Goal: Task Accomplishment & Management: Use online tool/utility

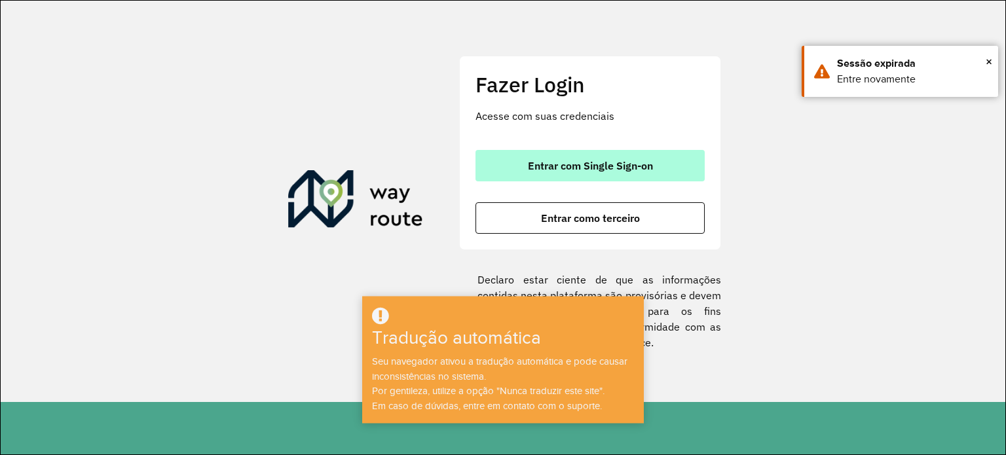
click at [604, 159] on font "Entrar com Single Sign-on" at bounding box center [590, 165] width 125 height 13
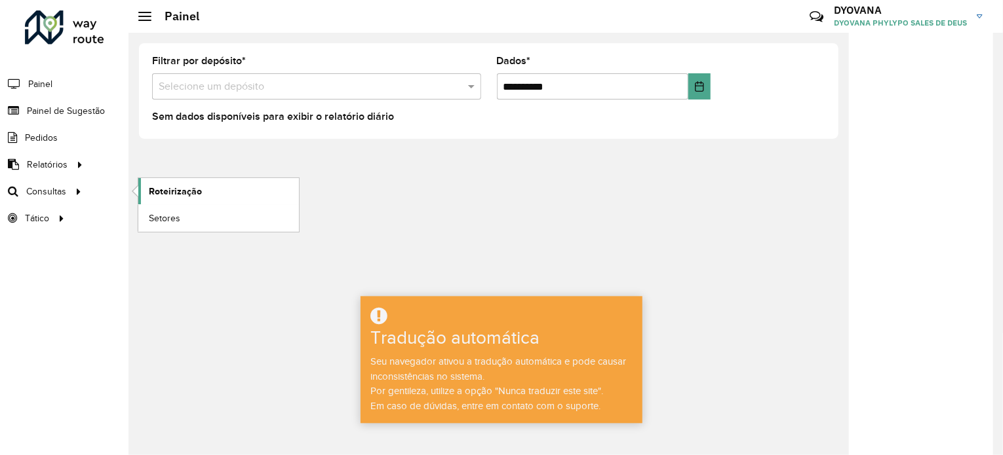
click at [155, 188] on font "Roteirização" at bounding box center [175, 191] width 53 height 10
click at [498, 348] on font "Tradução automática" at bounding box center [454, 338] width 169 height 20
click at [405, 324] on div at bounding box center [501, 317] width 278 height 22
click at [377, 321] on icon at bounding box center [378, 316] width 17 height 20
click at [418, 349] on h3 "Tradução automática" at bounding box center [478, 339] width 216 height 22
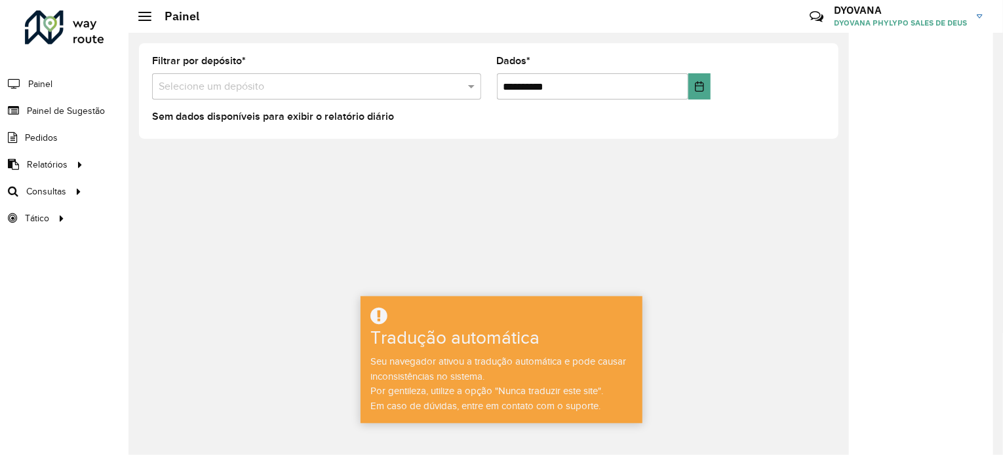
click at [438, 397] on div "Seu navegador ativou a tradução automática e pode causar inconsistências no sis…" at bounding box center [501, 384] width 278 height 59
click at [531, 403] on font "Em caso de dúvidas, entre em contato com o suporte." at bounding box center [485, 406] width 230 height 10
drag, startPoint x: 590, startPoint y: 407, endPoint x: 632, endPoint y: 419, distance: 42.9
click at [592, 408] on font "Em caso de dúvidas, entre em contato com o suporte." at bounding box center [485, 406] width 230 height 10
click at [642, 421] on div "**********" at bounding box center [565, 244] width 874 height 423
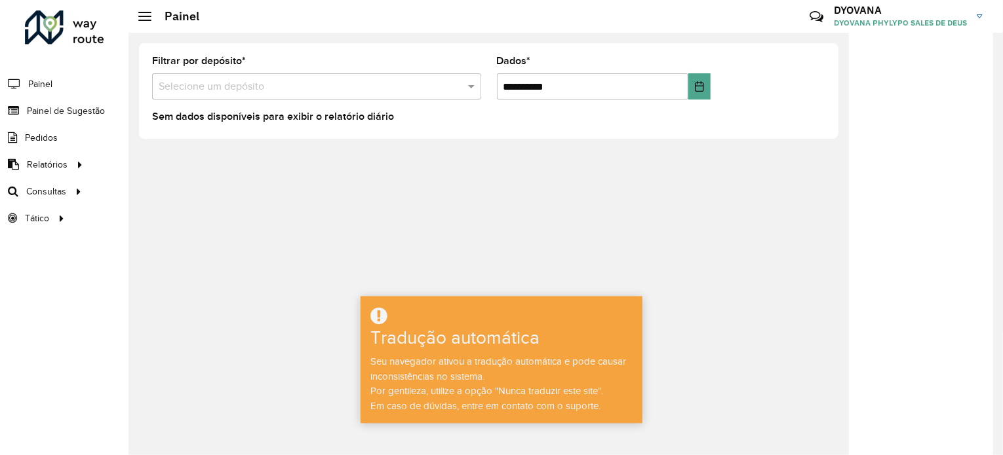
click at [640, 400] on div "Tradução automática Seu navegador ativou a tradução automática e pode causar in…" at bounding box center [501, 359] width 282 height 127
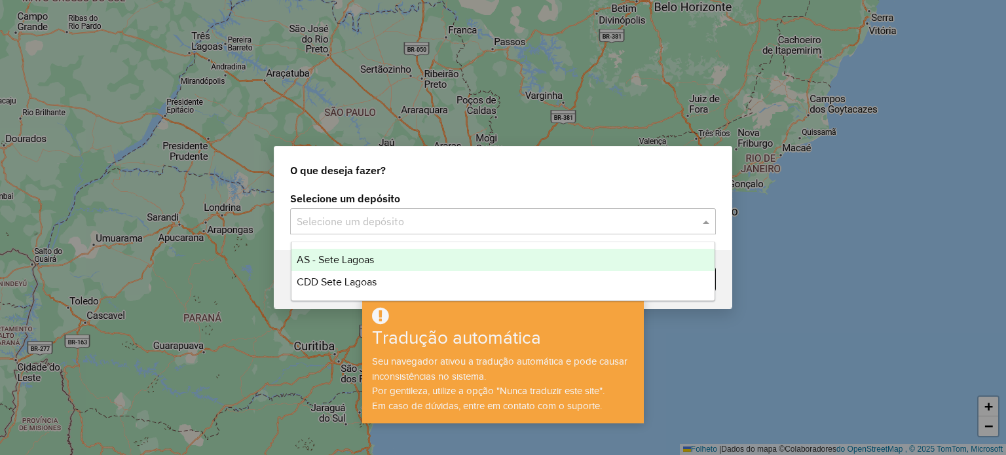
click at [462, 213] on div "Selecione um depósito" at bounding box center [503, 221] width 426 height 26
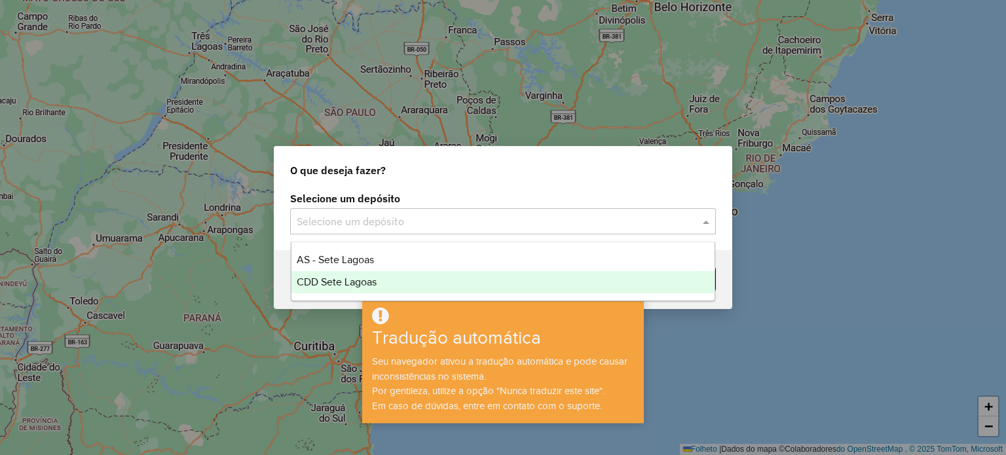
click at [403, 286] on div "CDD Sete Lagoas" at bounding box center [504, 282] width 424 height 22
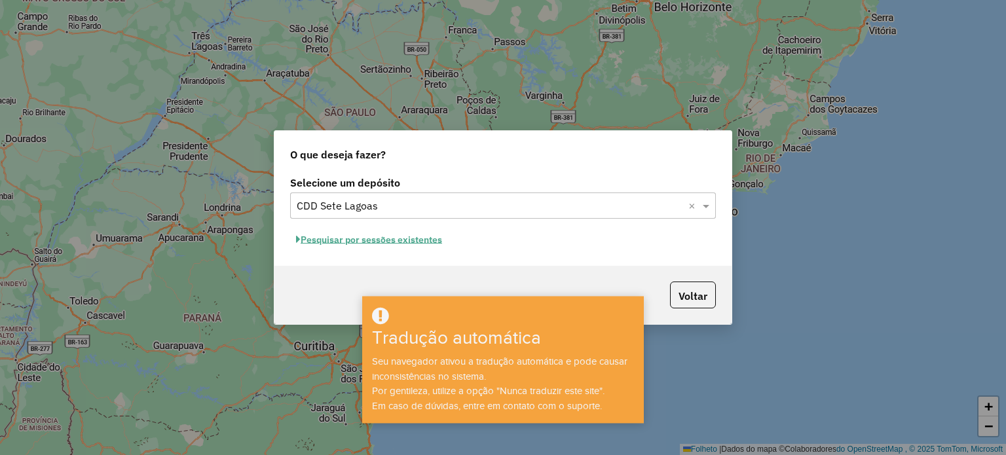
click at [400, 244] on font "Pesquisar por sessões existentes" at bounding box center [372, 240] width 142 height 12
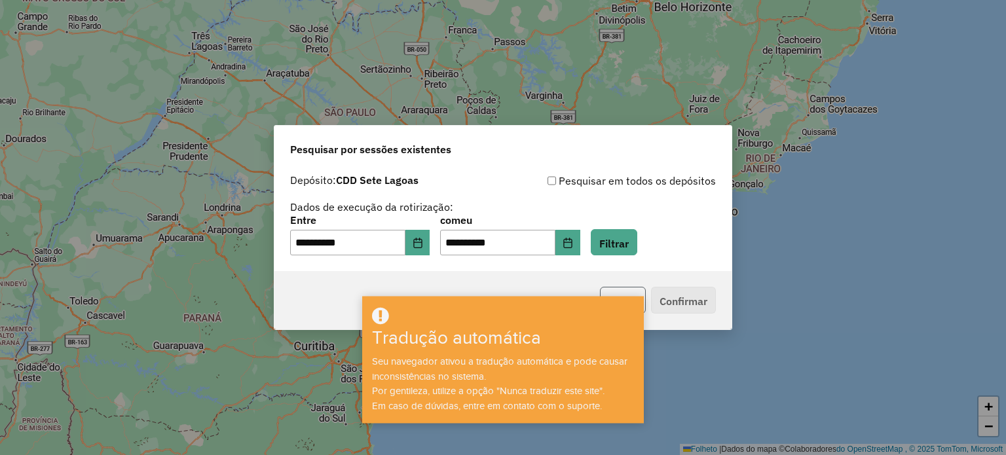
click at [634, 294] on font "Voltar" at bounding box center [623, 300] width 29 height 13
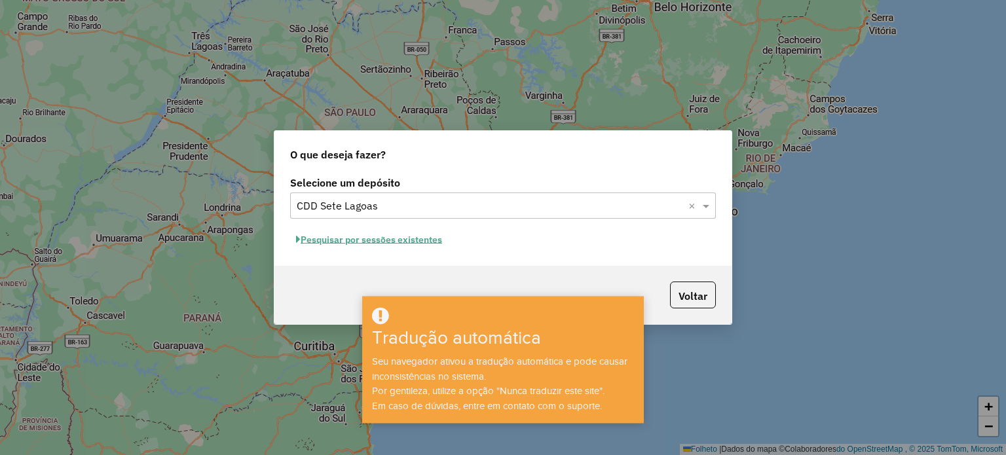
click at [386, 237] on font "Pesquisar por sessões existentes" at bounding box center [372, 240] width 142 height 12
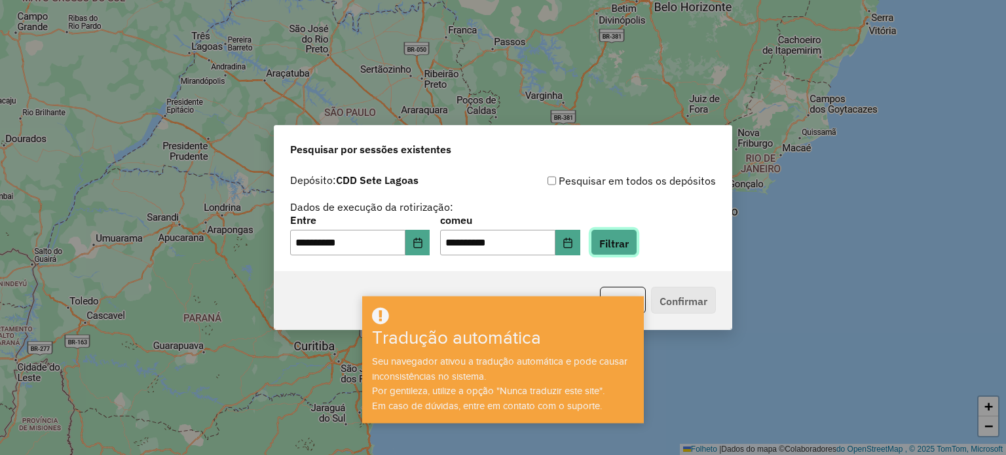
click at [638, 246] on button "Filtrar" at bounding box center [614, 242] width 47 height 27
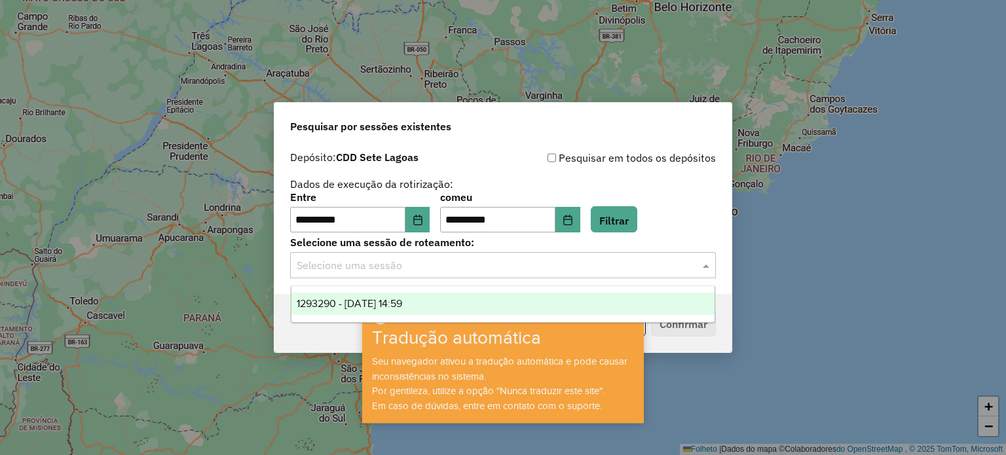
click at [438, 273] on input "text" at bounding box center [490, 266] width 387 height 16
click at [394, 302] on font "1293290 - [DATE] 14:59" at bounding box center [349, 303] width 105 height 11
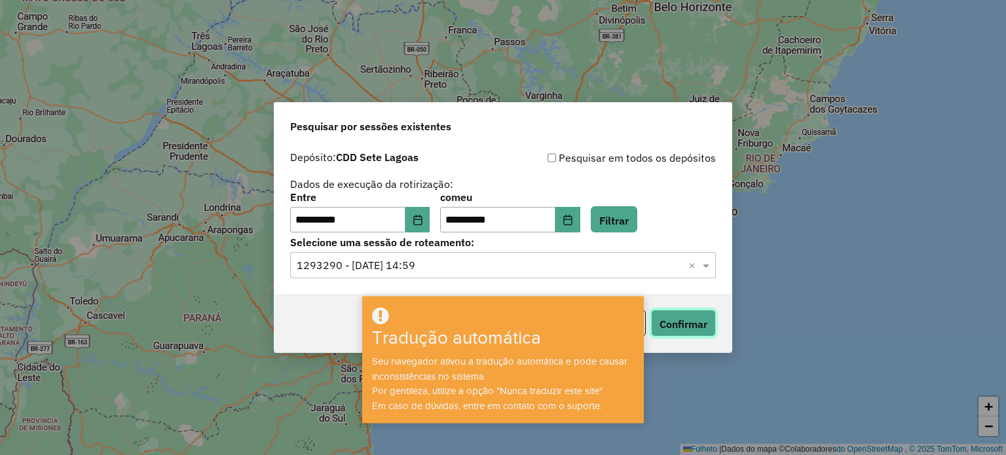
click at [693, 320] on font "Confirmar" at bounding box center [684, 324] width 48 height 13
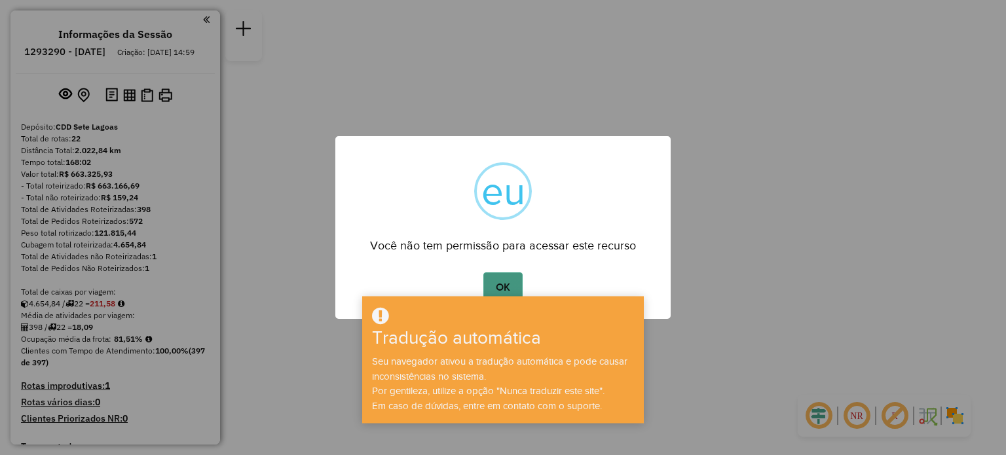
click at [504, 283] on font "OK" at bounding box center [503, 287] width 14 height 11
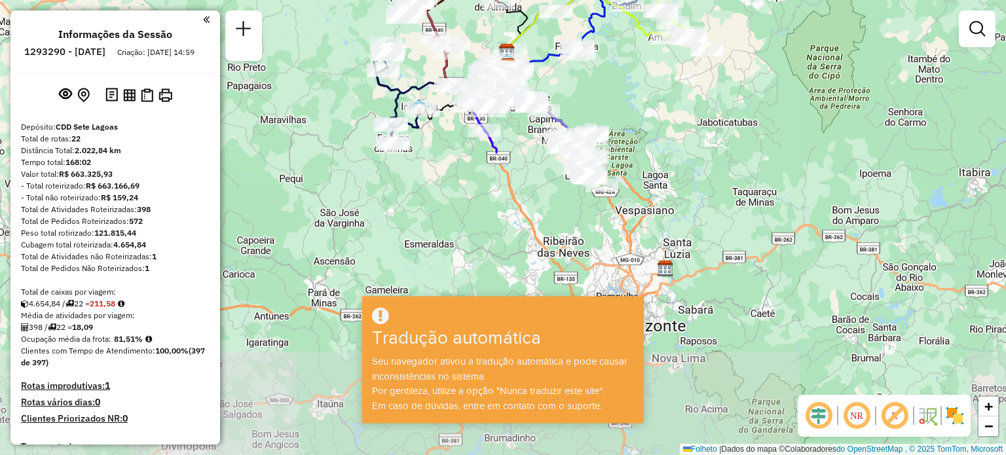
drag, startPoint x: 569, startPoint y: 252, endPoint x: 574, endPoint y: 90, distance: 161.9
click at [574, 90] on div "Janela de atendimento Grau de atendimento Capacidade Transportadoras Veículos C…" at bounding box center [503, 227] width 1006 height 455
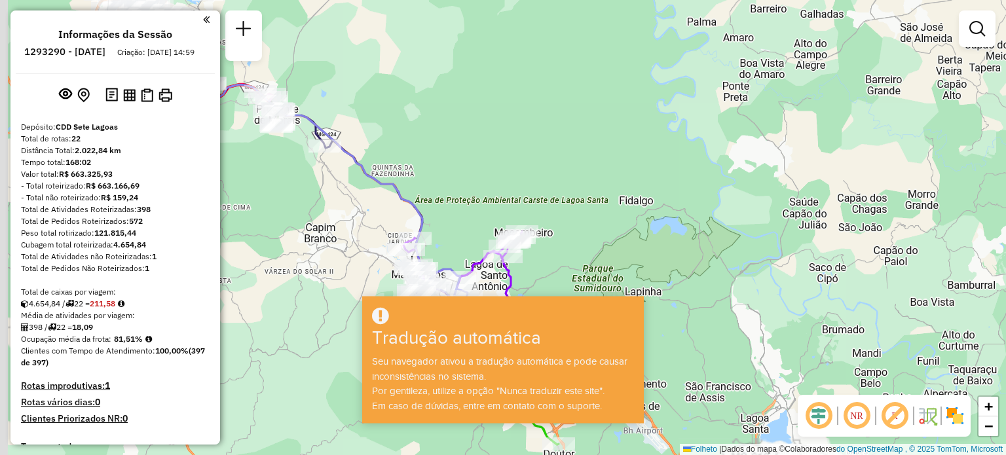
drag, startPoint x: 488, startPoint y: 94, endPoint x: 875, endPoint y: 253, distance: 419.3
click at [875, 256] on div "Rota 2 - Placa JBF7B60 18906507 - GUMERCINO RIBEIRO JU Janela de atendimento Gr…" at bounding box center [503, 227] width 1006 height 455
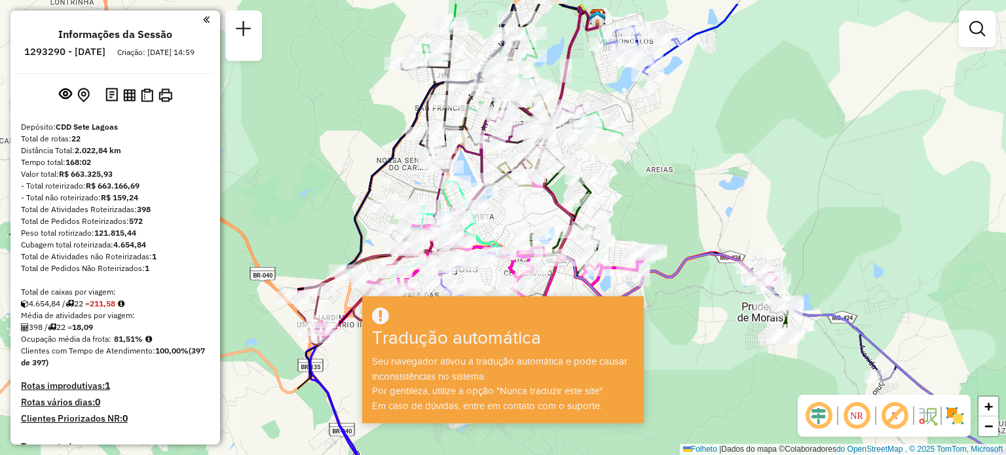
drag, startPoint x: 546, startPoint y: 180, endPoint x: 939, endPoint y: 229, distance: 395.6
click at [939, 229] on div "Rota 2 - Placa JBF7B60 18906507 - GUMERCINO RIBEIRO JU Janela de atendimento Gr…" at bounding box center [503, 227] width 1006 height 455
click at [607, 372] on div "Seu navegador ativou a tradução automática e pode causar inconsistências no sis…" at bounding box center [503, 384] width 278 height 59
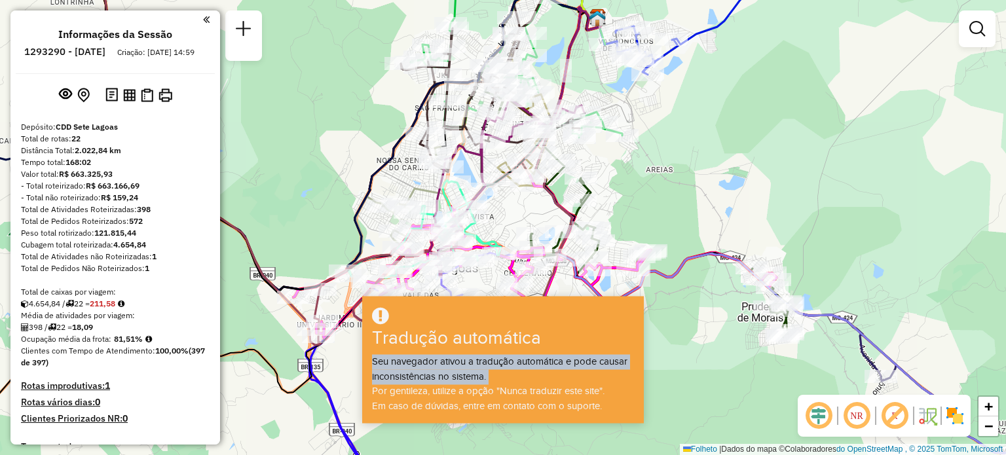
drag, startPoint x: 607, startPoint y: 372, endPoint x: 593, endPoint y: 372, distance: 13.8
click at [598, 372] on div "Seu navegador ativou a tradução automática e pode causar inconsistências no sis…" at bounding box center [503, 384] width 278 height 59
click at [563, 378] on div "Seu navegador ativou a tradução automática e pode causar inconsistências no sis…" at bounding box center [503, 384] width 278 height 59
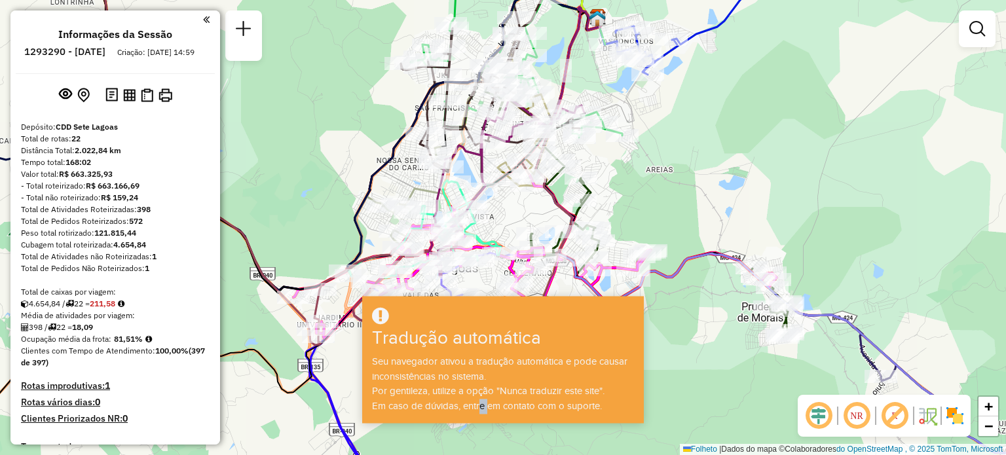
click at [479, 403] on font "Em caso de dúvidas, entre em contato com o suporte." at bounding box center [487, 406] width 230 height 10
drag, startPoint x: 453, startPoint y: 397, endPoint x: 445, endPoint y: 389, distance: 12.0
click at [449, 393] on div "Seu navegador ativou a tradução automática e pode causar inconsistências no sis…" at bounding box center [503, 384] width 278 height 59
drag, startPoint x: 422, startPoint y: 364, endPoint x: 403, endPoint y: 342, distance: 29.3
click at [417, 358] on font "Seu navegador ativou a tradução automática e pode causar inconsistências no sis…" at bounding box center [500, 369] width 256 height 26
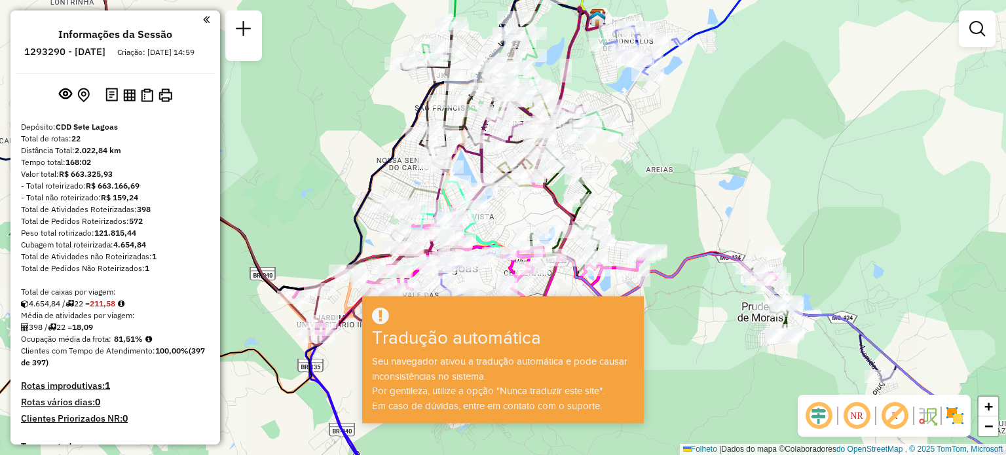
click at [395, 330] on font "Tradução automática" at bounding box center [456, 338] width 169 height 20
click at [858, 412] on em at bounding box center [856, 415] width 31 height 31
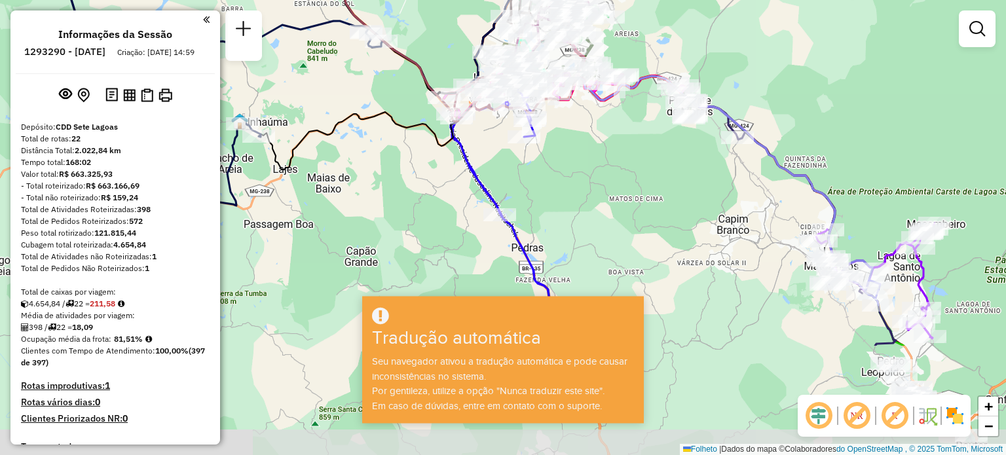
drag, startPoint x: 680, startPoint y: 185, endPoint x: 655, endPoint y: 48, distance: 139.3
click at [655, 48] on div "Rota 2 - Placa JBF7B60 18906507 - GUMERCINO RIBEIRO JU Janela de atendimento Gr…" at bounding box center [503, 227] width 1006 height 455
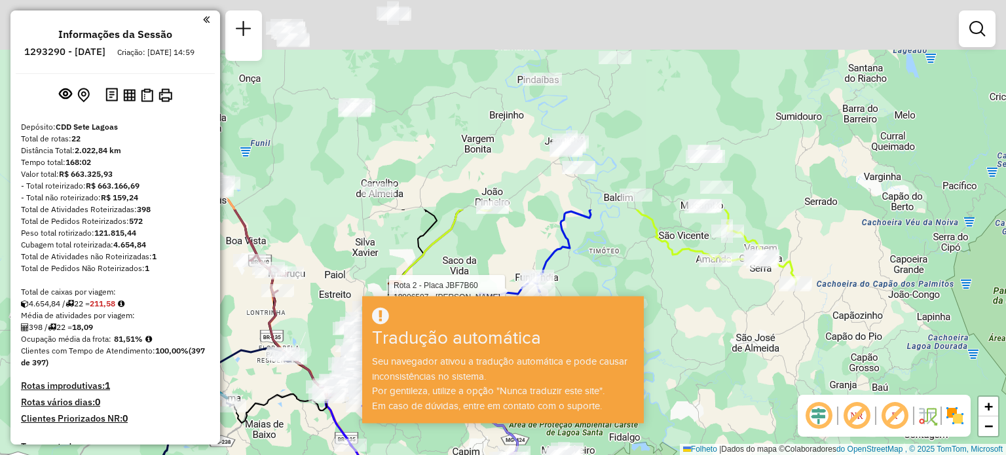
drag, startPoint x: 491, startPoint y: 250, endPoint x: 516, endPoint y: 278, distance: 37.6
click at [425, 455] on div "Rota 2 - Placa JBF7B60 18906507 - GUMERCINO RIBEIRO JU Janela de atendimento Gr…" at bounding box center [503, 227] width 1006 height 455
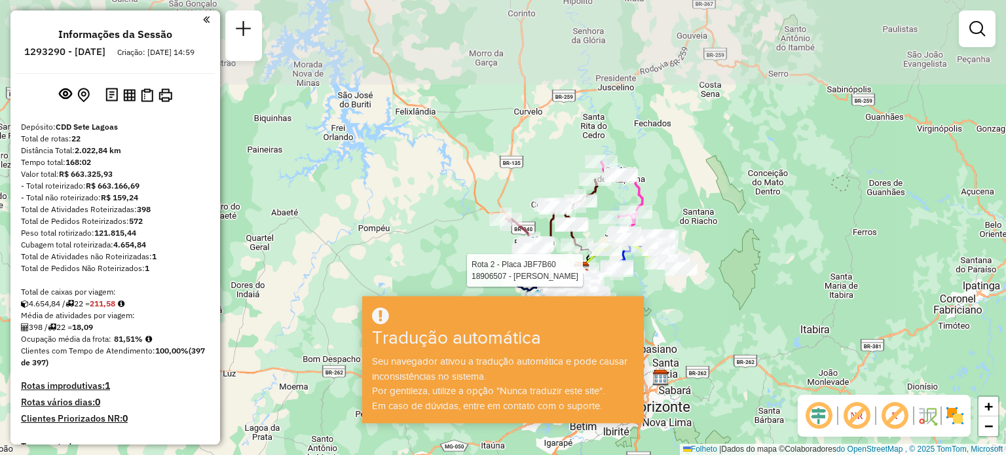
drag, startPoint x: 705, startPoint y: 218, endPoint x: 719, endPoint y: 313, distance: 95.4
click at [719, 313] on div "Rota 2 - Placa JBF7B60 18906507 - GUMERCINO RIBEIRO JU Janela de atendimento Gr…" at bounding box center [503, 227] width 1006 height 455
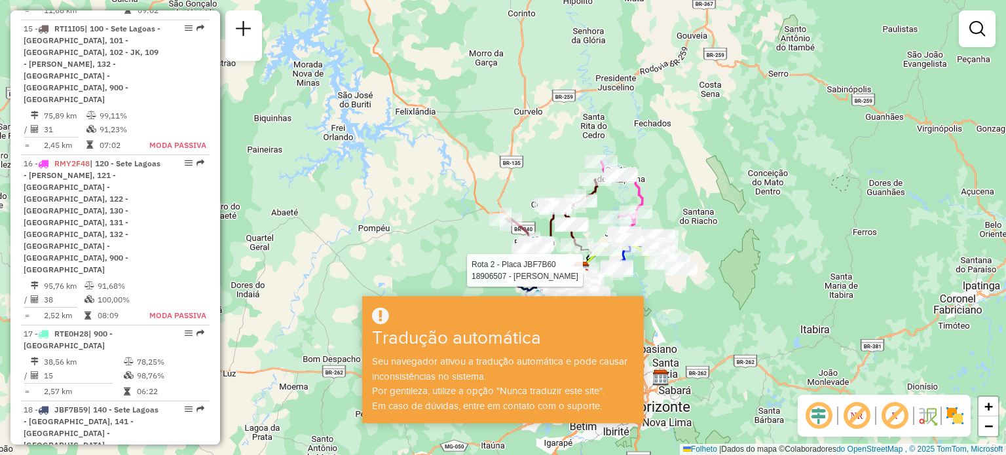
scroll to position [2164, 0]
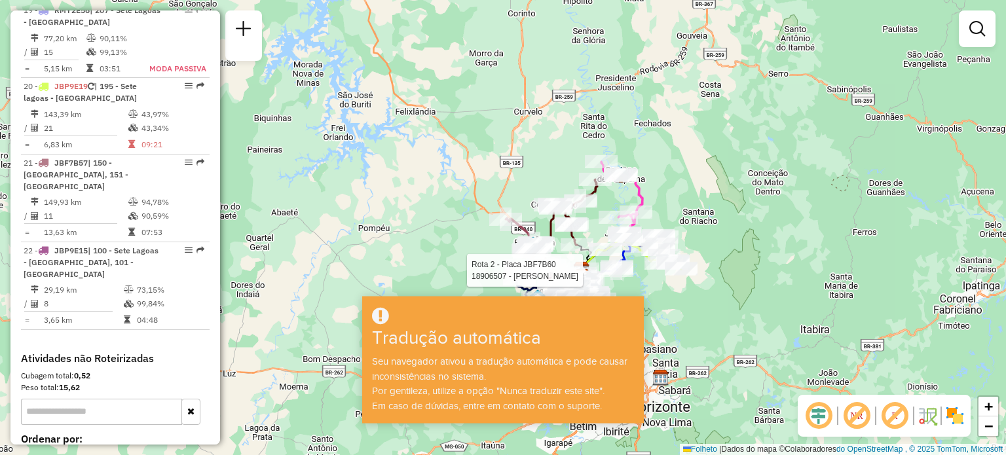
scroll to position [2269, 0]
